Goal: Task Accomplishment & Management: Complete application form

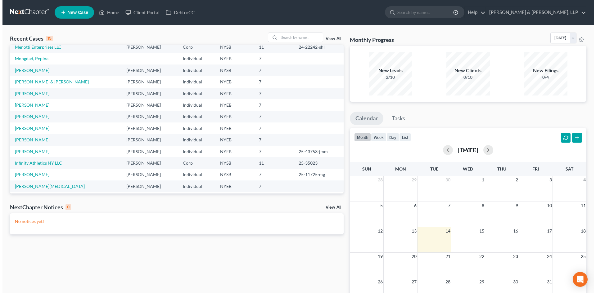
scroll to position [43, 0]
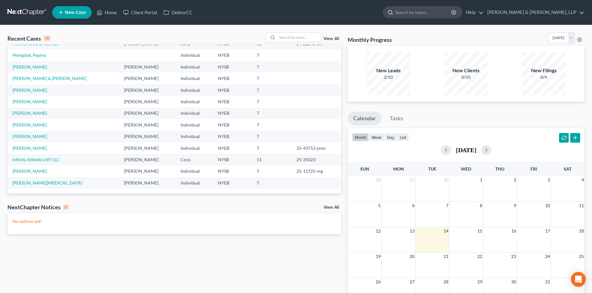
click at [452, 11] on input "search" at bounding box center [423, 12] width 57 height 11
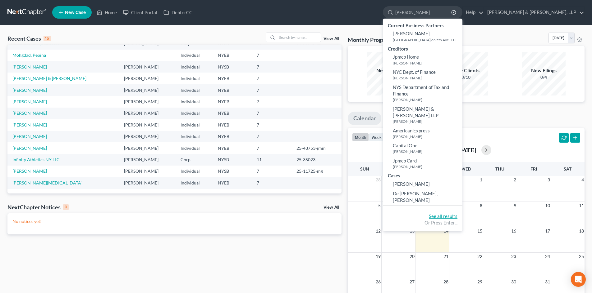
type input "manuel"
click at [457, 214] on link "See all results" at bounding box center [443, 217] width 29 height 6
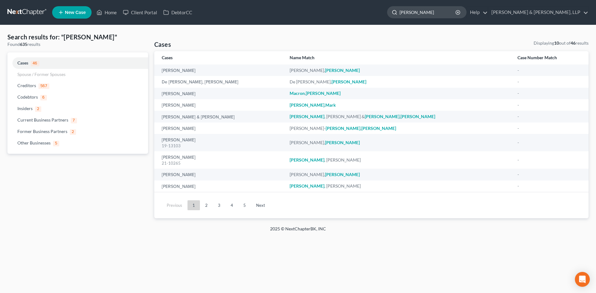
click at [456, 11] on input "manuel" at bounding box center [428, 12] width 57 height 11
type input "manuel lopez"
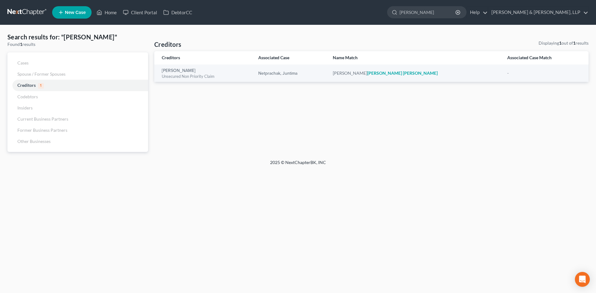
click at [27, 13] on link at bounding box center [27, 12] width 40 height 11
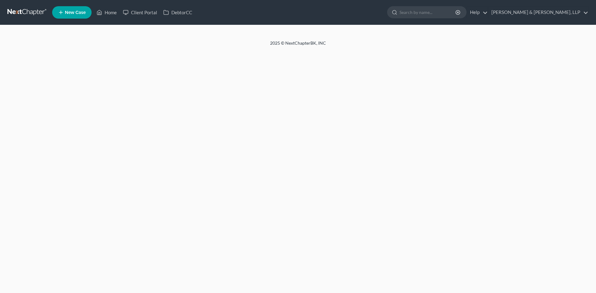
click at [456, 12] on input "search" at bounding box center [428, 12] width 57 height 11
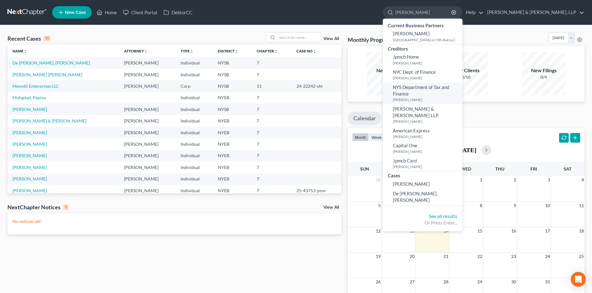
type input "manuel"
click at [462, 96] on link "NYS Department of Tax and Finance Lopez, Manuel" at bounding box center [422, 94] width 79 height 22
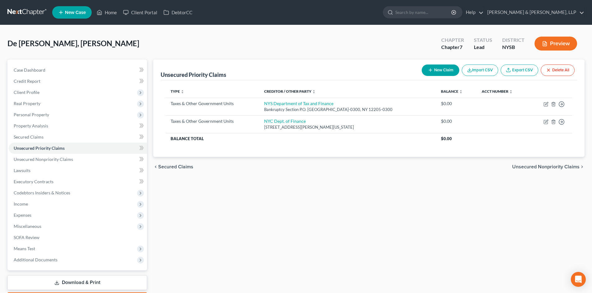
click at [33, 9] on link at bounding box center [27, 12] width 40 height 11
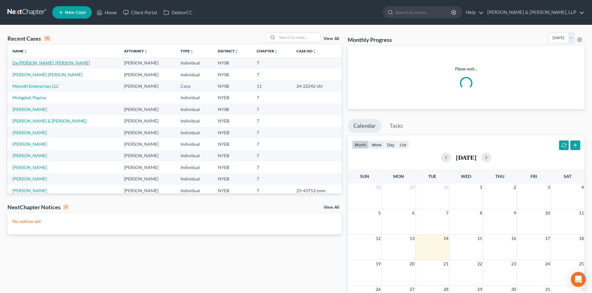
click at [39, 62] on link "De [PERSON_NAME], [PERSON_NAME]" at bounding box center [50, 62] width 77 height 5
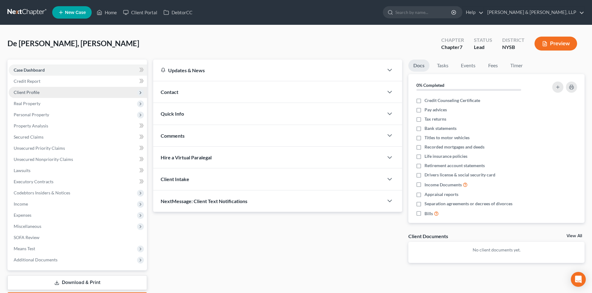
click at [39, 93] on span "Client Profile" at bounding box center [78, 92] width 138 height 11
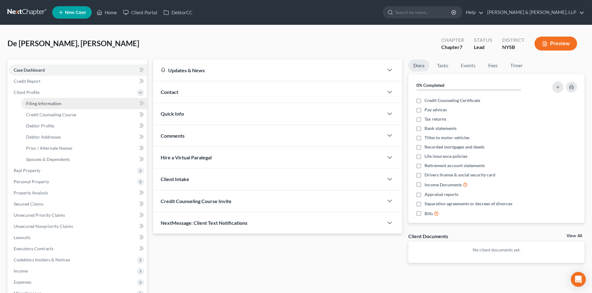
click at [45, 103] on span "Filing Information" at bounding box center [43, 103] width 35 height 5
select select "1"
select select "0"
select select "35"
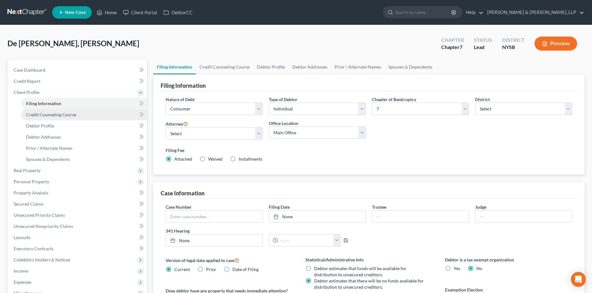
click at [54, 116] on span "Credit Counseling Course" at bounding box center [51, 114] width 50 height 5
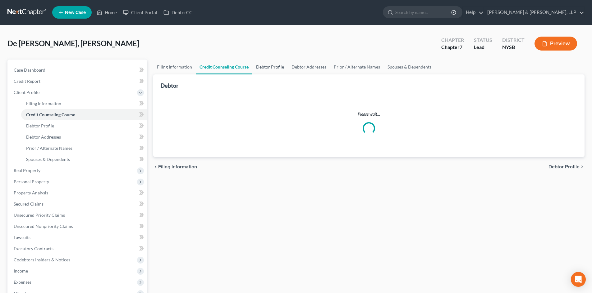
click at [269, 65] on link "Debtor Profile" at bounding box center [269, 67] width 35 height 15
select select "1"
select select "4"
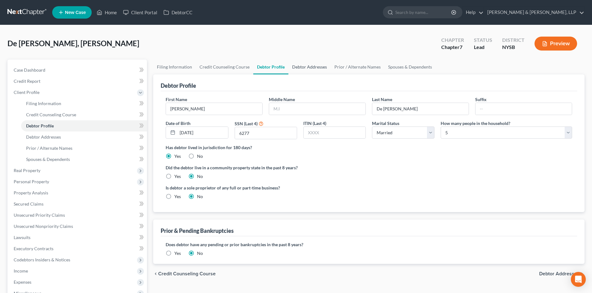
click at [309, 71] on link "Debtor Addresses" at bounding box center [309, 67] width 42 height 15
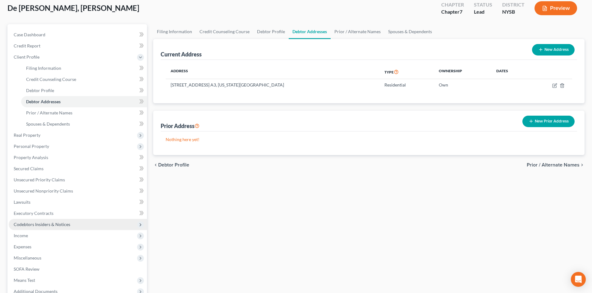
scroll to position [104, 0]
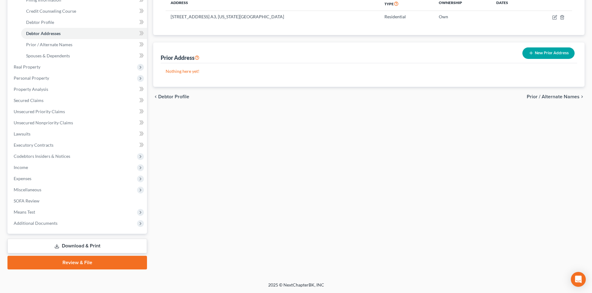
click at [75, 242] on link "Download & Print" at bounding box center [76, 246] width 139 height 15
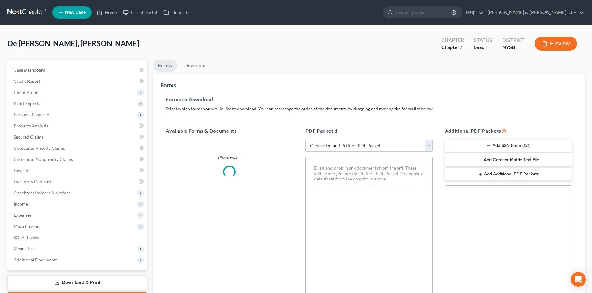
click at [360, 147] on select "Choose Default Petition PDF Packet Complete Bankruptcy Petition (all forms and …" at bounding box center [368, 146] width 127 height 12
click at [305, 140] on select "Choose Default Petition PDF Packet Complete Bankruptcy Petition (all forms and …" at bounding box center [368, 146] width 127 height 12
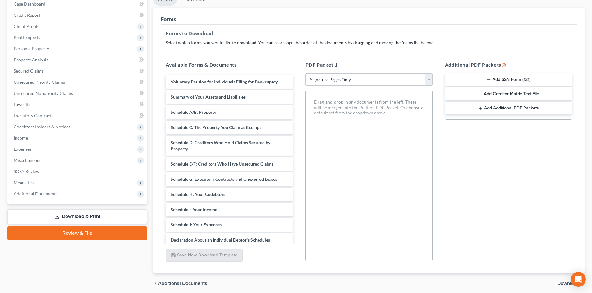
scroll to position [90, 0]
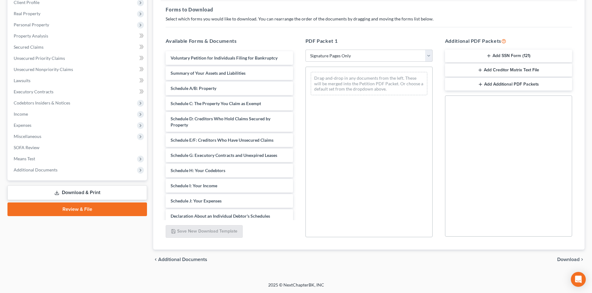
click at [569, 259] on span "Download" at bounding box center [568, 259] width 22 height 5
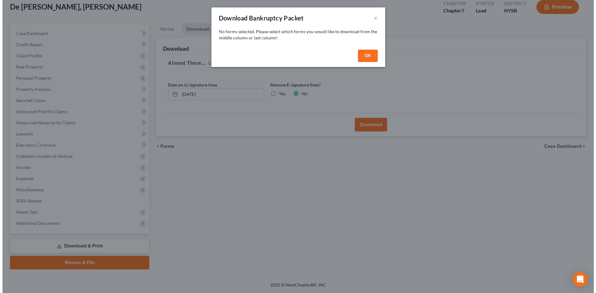
scroll to position [37, 0]
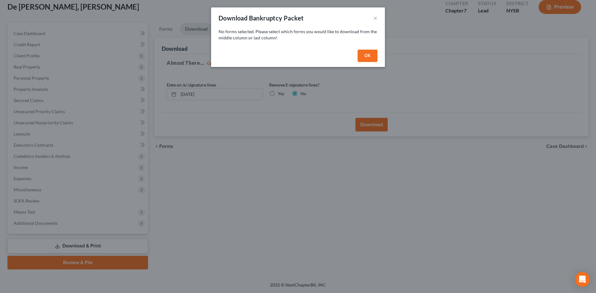
click at [372, 57] on button "OK" at bounding box center [368, 56] width 20 height 12
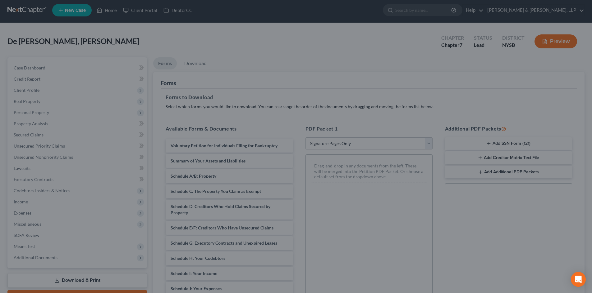
scroll to position [0, 0]
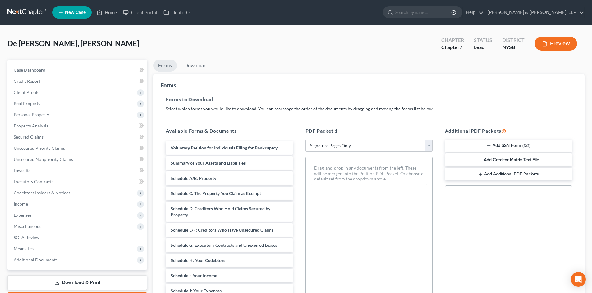
click at [365, 147] on select "Choose Default Petition PDF Packet Complete Bankruptcy Petition (all forms and …" at bounding box center [368, 146] width 127 height 12
click at [305, 140] on select "Choose Default Petition PDF Packet Complete Bankruptcy Petition (all forms and …" at bounding box center [368, 146] width 127 height 12
click at [347, 142] on select "Choose Default Petition PDF Packet Complete Bankruptcy Petition (all forms and …" at bounding box center [368, 146] width 127 height 12
select select "3"
click at [305, 140] on select "Choose Default Petition PDF Packet Complete Bankruptcy Petition (all forms and …" at bounding box center [368, 146] width 127 height 12
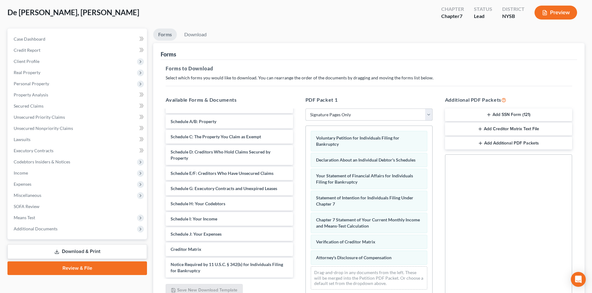
scroll to position [90, 0]
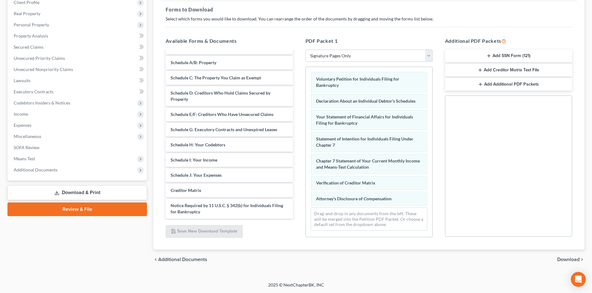
click at [570, 258] on span "Download" at bounding box center [568, 259] width 22 height 5
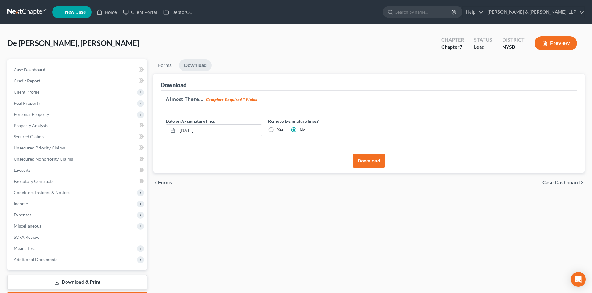
scroll to position [0, 0]
click at [371, 163] on button "Download" at bounding box center [368, 162] width 32 height 14
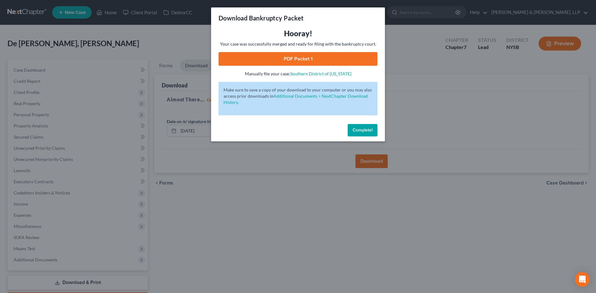
click at [355, 58] on link "PDF Packet 1" at bounding box center [298, 59] width 159 height 14
click at [368, 127] on button "Complete!" at bounding box center [363, 130] width 30 height 12
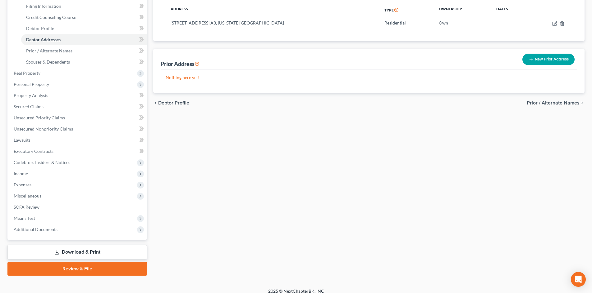
scroll to position [104, 0]
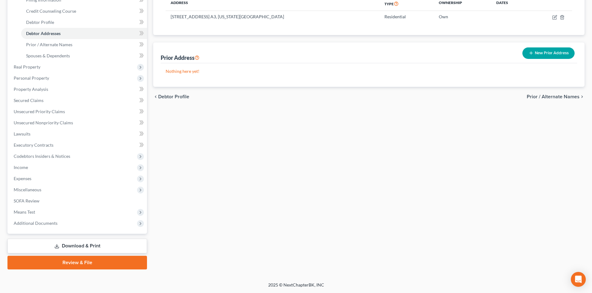
click at [99, 249] on link "Download & Print" at bounding box center [76, 246] width 139 height 15
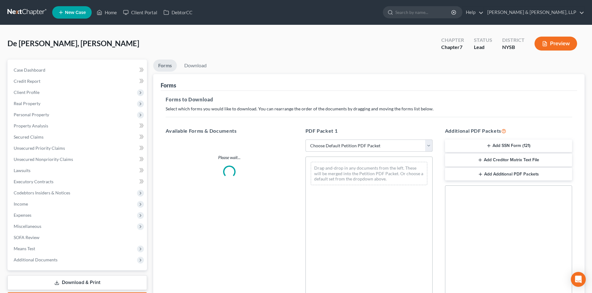
drag, startPoint x: 386, startPoint y: 144, endPoint x: 383, endPoint y: 151, distance: 8.2
click at [386, 144] on select "Choose Default Petition PDF Packet Complete Bankruptcy Petition (all forms and …" at bounding box center [368, 146] width 127 height 12
click at [305, 140] on select "Choose Default Petition PDF Packet Complete Bankruptcy Petition (all forms and …" at bounding box center [368, 146] width 127 height 12
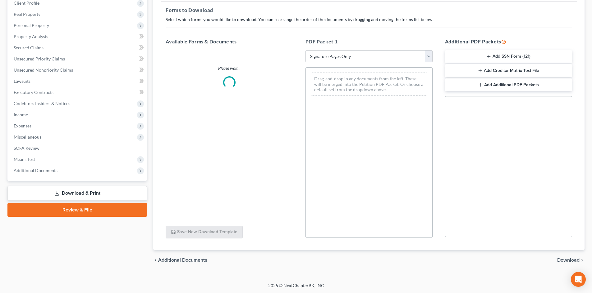
scroll to position [90, 0]
click at [366, 55] on select "Choose Default Petition PDF Packet Complete Bankruptcy Petition (all forms and …" at bounding box center [368, 56] width 127 height 12
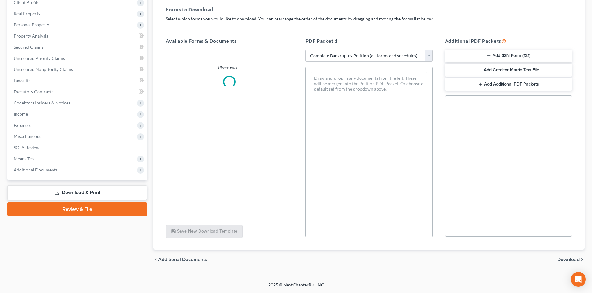
click at [305, 50] on select "Choose Default Petition PDF Packet Complete Bankruptcy Petition (all forms and …" at bounding box center [368, 56] width 127 height 12
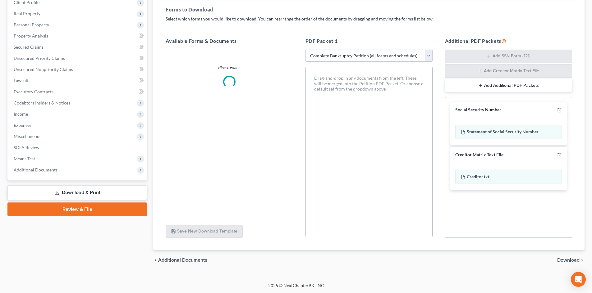
click at [363, 54] on select "Choose Default Petition PDF Packet Complete Bankruptcy Petition (all forms and …" at bounding box center [368, 56] width 127 height 12
click at [305, 50] on select "Choose Default Petition PDF Packet Complete Bankruptcy Petition (all forms and …" at bounding box center [368, 56] width 127 height 12
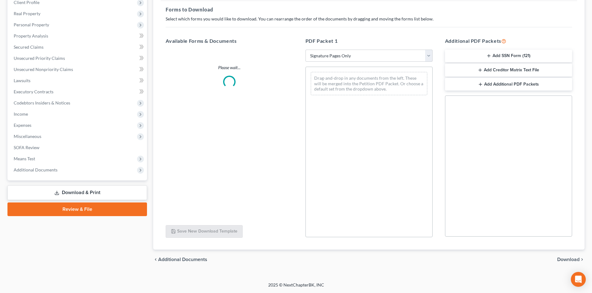
click at [567, 261] on span "Download" at bounding box center [568, 259] width 22 height 5
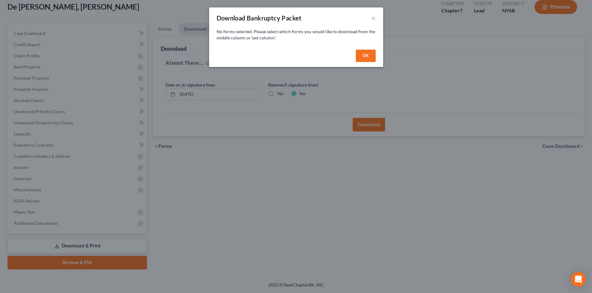
scroll to position [37, 0]
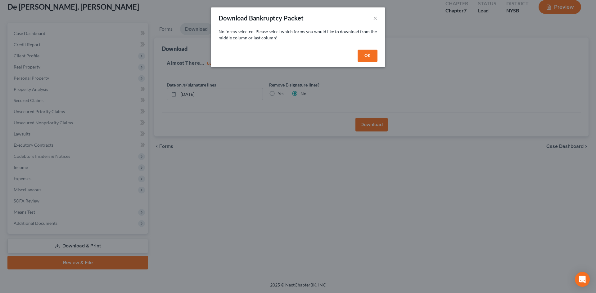
click at [373, 57] on button "OK" at bounding box center [368, 56] width 20 height 12
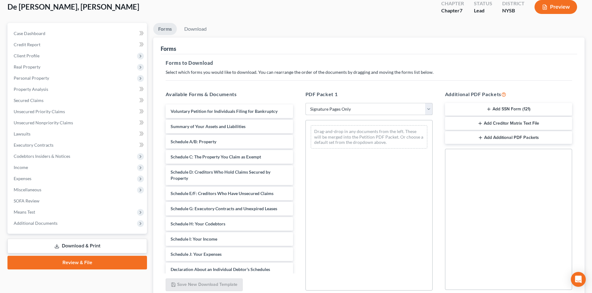
click at [357, 108] on select "Choose Default Petition PDF Packet Complete Bankruptcy Petition (all forms and …" at bounding box center [368, 109] width 127 height 12
click at [305, 103] on select "Choose Default Petition PDF Packet Complete Bankruptcy Petition (all forms and …" at bounding box center [368, 109] width 127 height 12
click at [340, 105] on select "Choose Default Petition PDF Packet Complete Bankruptcy Petition (all forms and …" at bounding box center [368, 109] width 127 height 12
select select "3"
click at [305, 103] on select "Choose Default Petition PDF Packet Complete Bankruptcy Petition (all forms and …" at bounding box center [368, 109] width 127 height 12
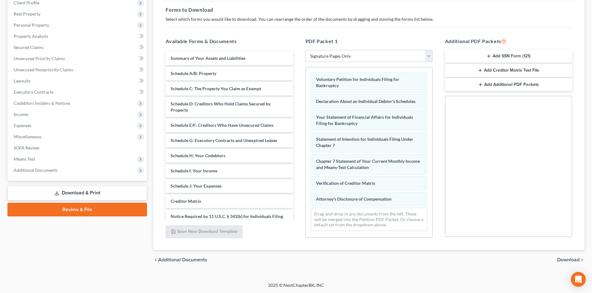
scroll to position [90, 0]
click at [563, 261] on span "Download" at bounding box center [568, 259] width 22 height 5
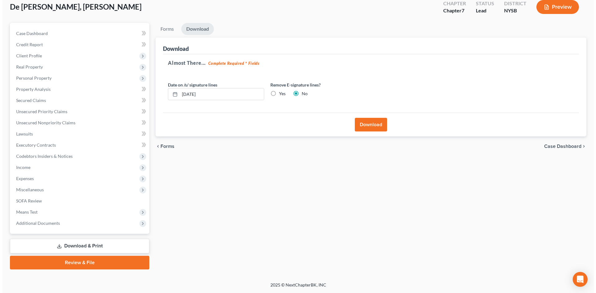
scroll to position [37, 0]
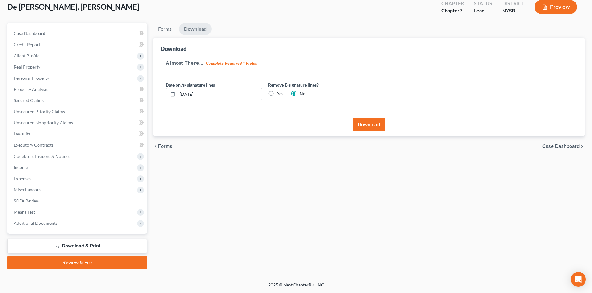
click at [277, 95] on label "Yes" at bounding box center [280, 94] width 7 height 6
click at [279, 95] on input "Yes" at bounding box center [281, 93] width 4 height 4
radio input "true"
radio input "false"
click at [370, 129] on button "Download" at bounding box center [368, 125] width 32 height 14
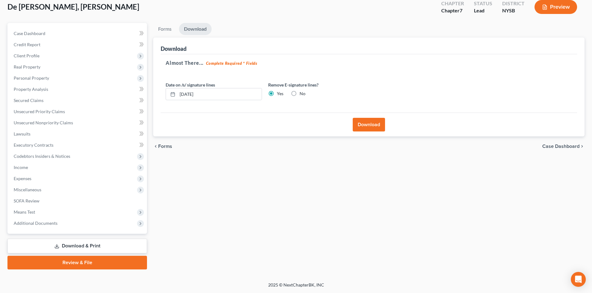
click at [368, 125] on button "Download" at bounding box center [368, 125] width 32 height 14
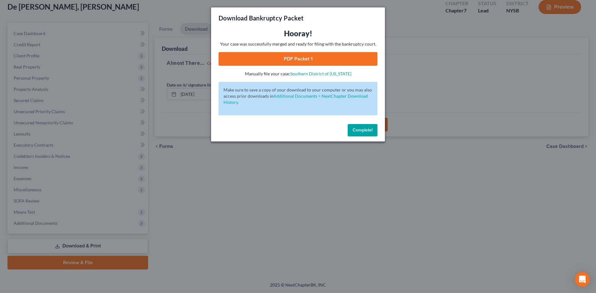
click at [316, 57] on link "PDF Packet 1" at bounding box center [298, 59] width 159 height 14
